Goal: Task Accomplishment & Management: Manage account settings

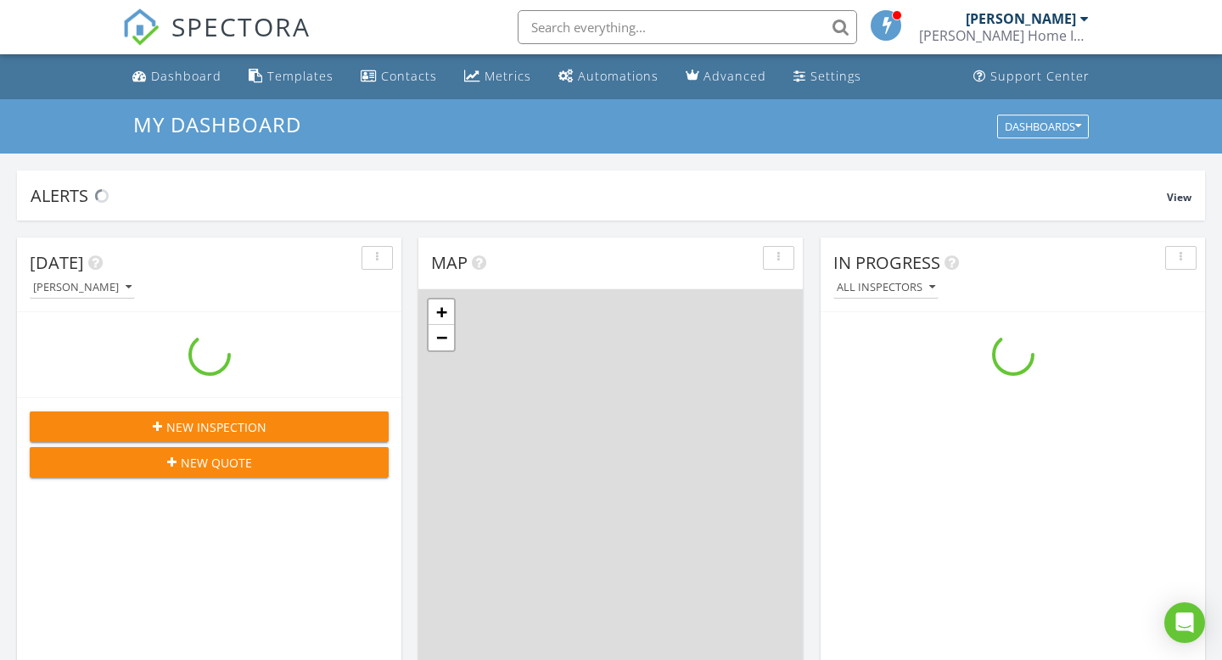
scroll to position [1545, 1223]
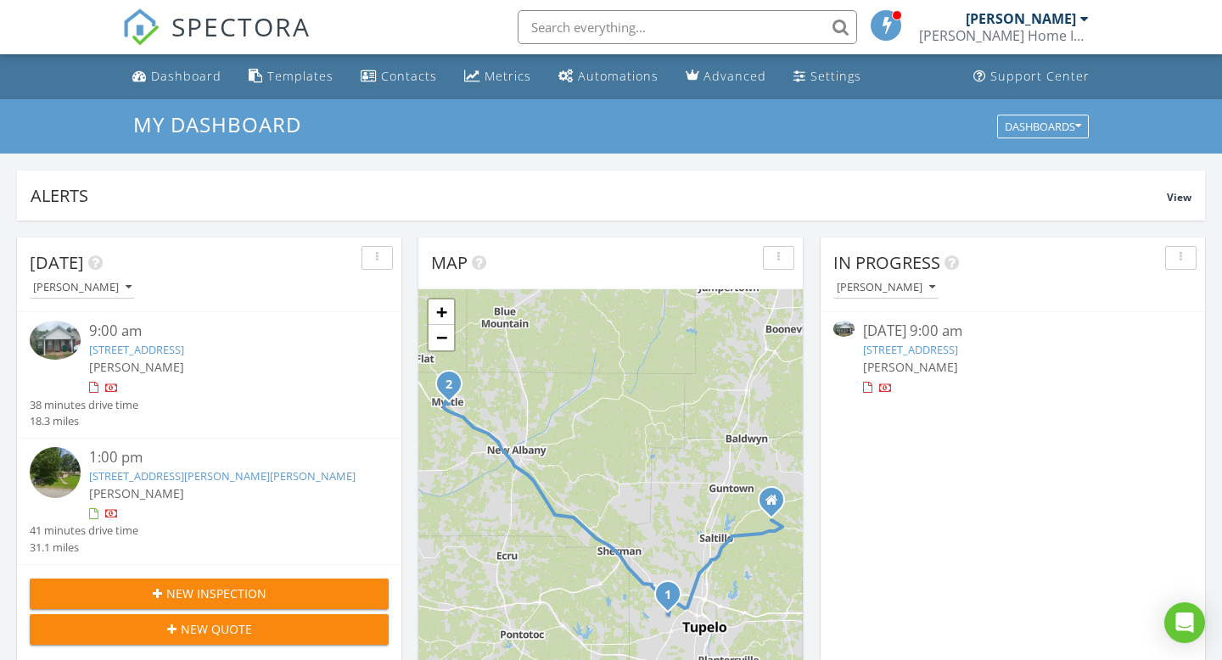
click at [958, 351] on link "1505 Gun Club Rd, Tupelo, MS 38801" at bounding box center [910, 349] width 95 height 15
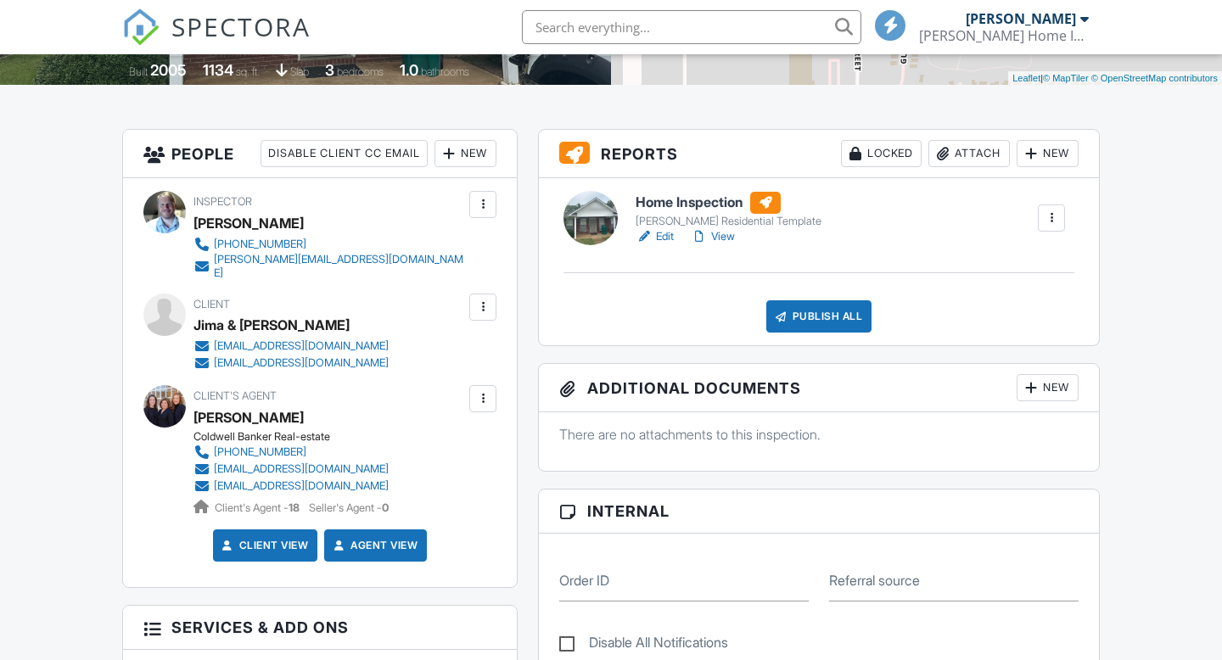
scroll to position [377, 0]
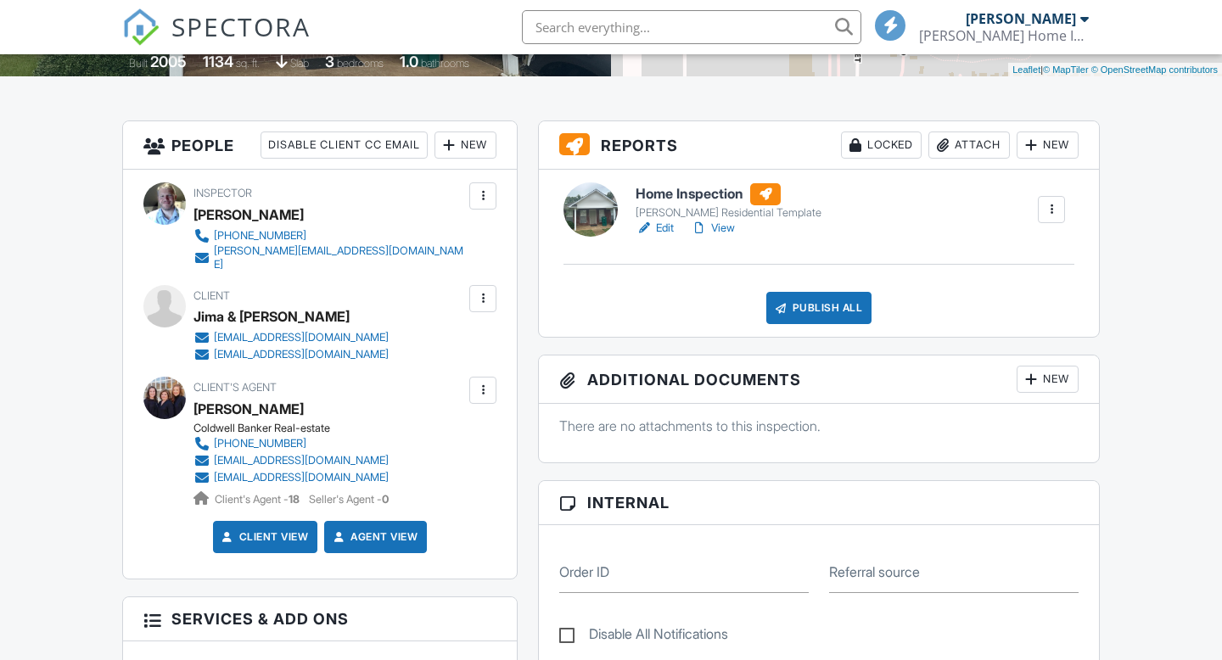
click at [664, 193] on h6 "Home Inspection" at bounding box center [729, 194] width 186 height 22
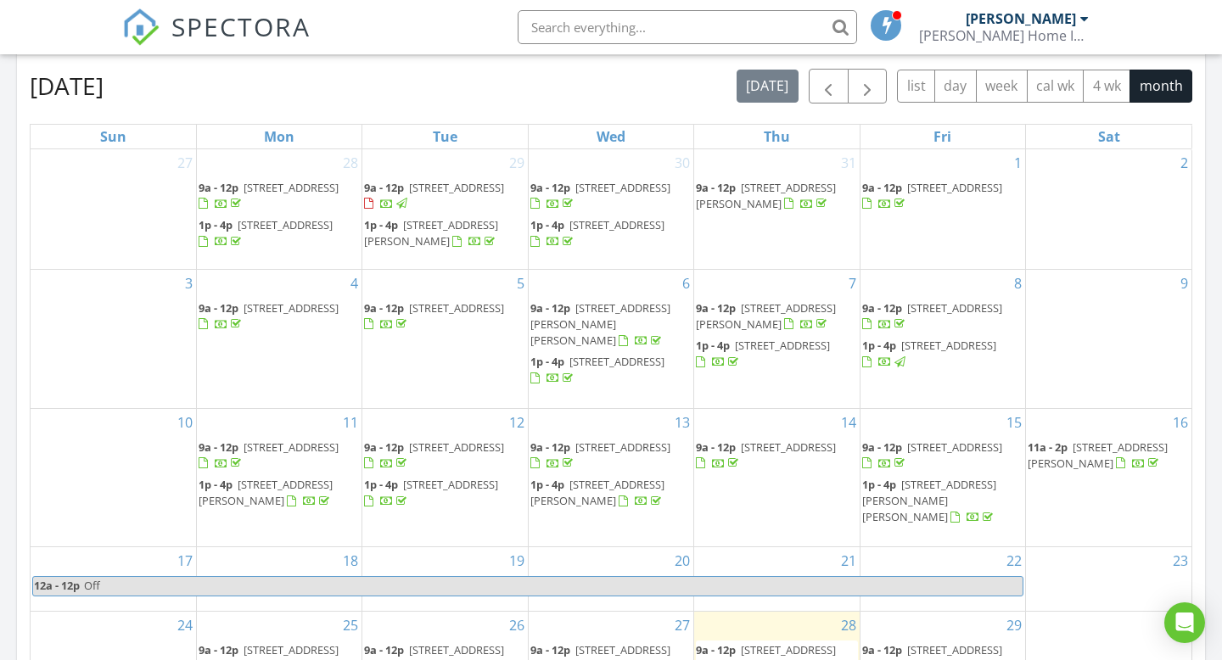
scroll to position [646, 0]
